Goal: Information Seeking & Learning: Learn about a topic

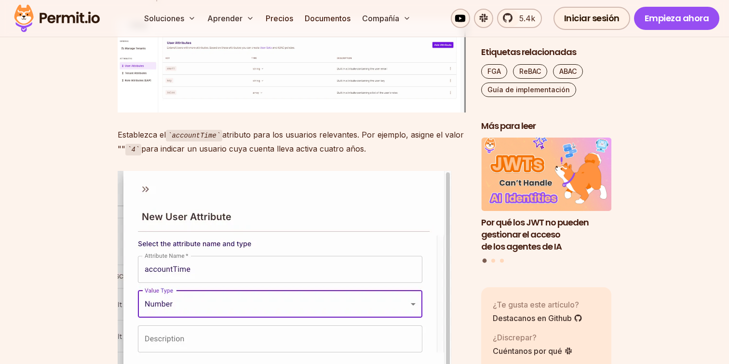
scroll to position [3361, 0]
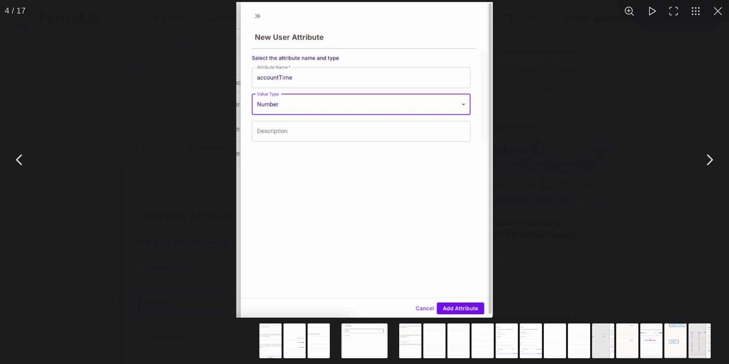
click at [160, 195] on div "Puede cerrar este contenido modal con la tecla ESC" at bounding box center [364, 159] width 729 height 319
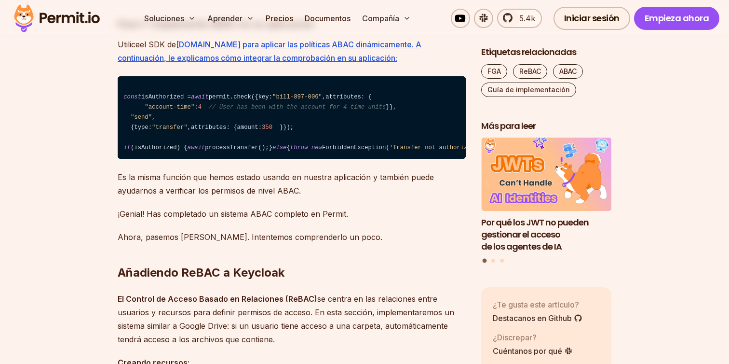
scroll to position [6859, 0]
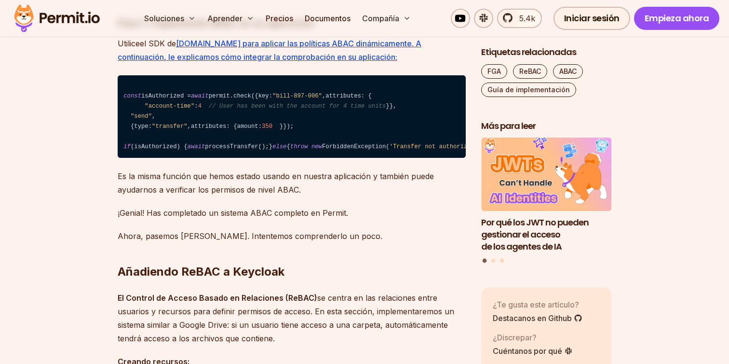
click at [349, 196] on p "Es la misma función que hemos estado usando en nuestra aplicación y también pue…" at bounding box center [292, 182] width 348 height 27
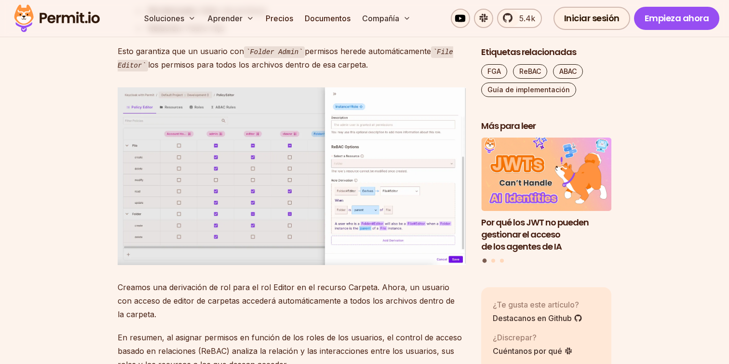
scroll to position [8646, 0]
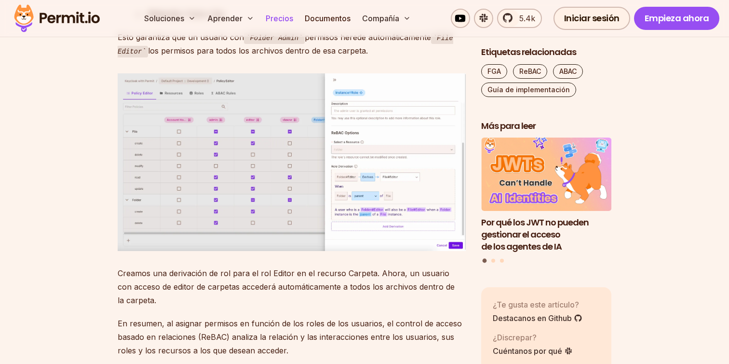
click at [276, 19] on font "Precios" at bounding box center [279, 19] width 27 height 10
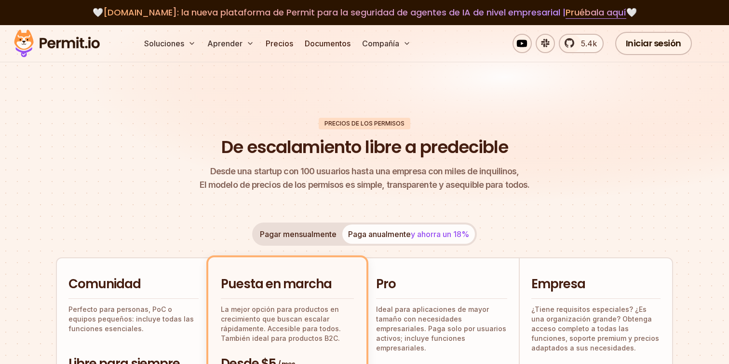
click at [466, 176] on font "Desde una startup con 100 usuarios hasta una empresa con miles de inquilinos," at bounding box center [364, 171] width 309 height 10
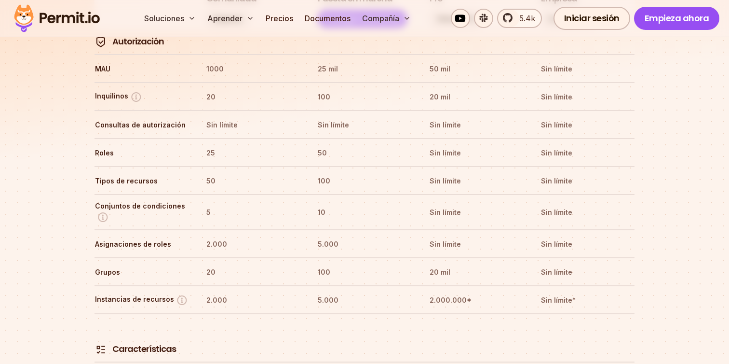
scroll to position [1265, 0]
